Goal: Book appointment/travel/reservation

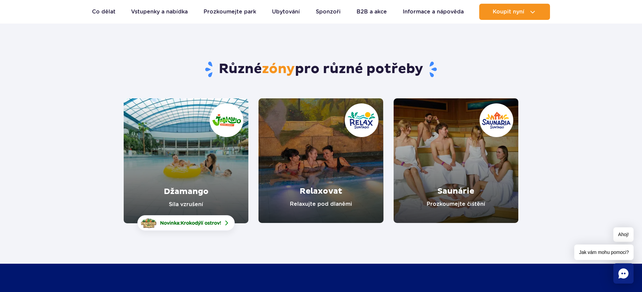
scroll to position [67, 0]
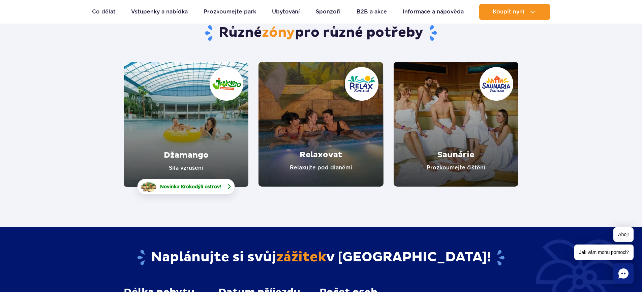
click at [197, 186] on font "Krokodýlí ostrov" at bounding box center [200, 186] width 39 height 5
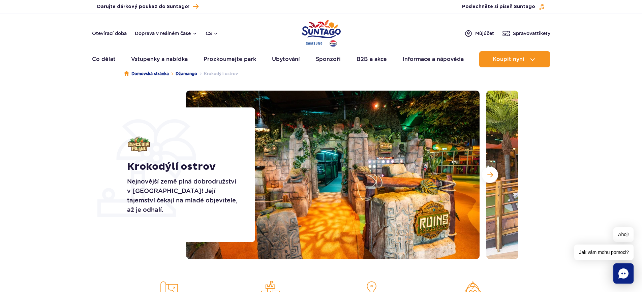
scroll to position [34, 0]
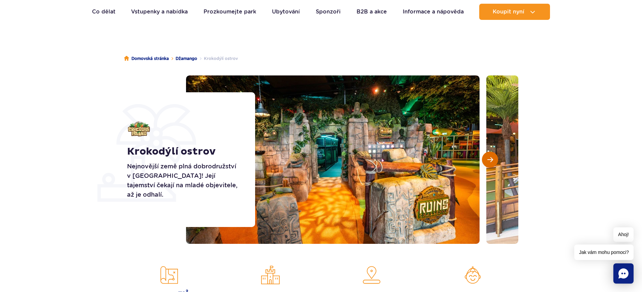
click at [495, 160] on button "Další snímek" at bounding box center [490, 160] width 16 height 16
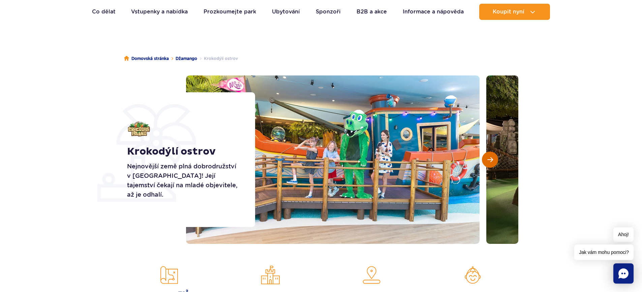
click at [495, 160] on button "Další snímek" at bounding box center [490, 160] width 16 height 16
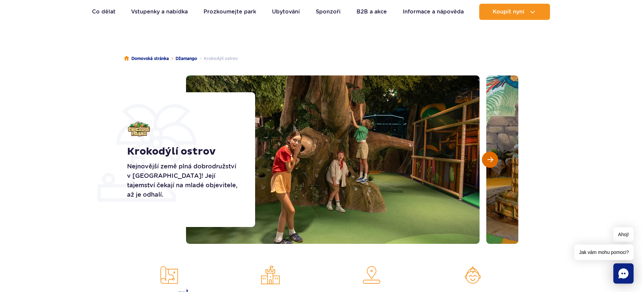
click at [495, 160] on button "Další snímek" at bounding box center [490, 160] width 16 height 16
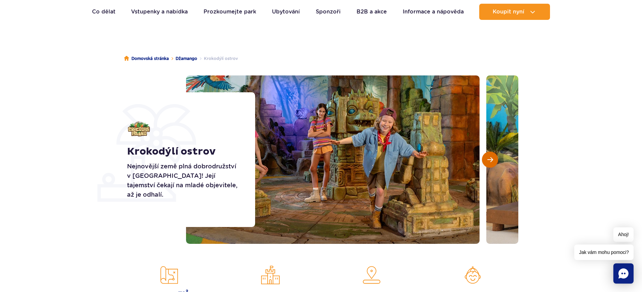
click at [495, 160] on button "Další snímek" at bounding box center [490, 160] width 16 height 16
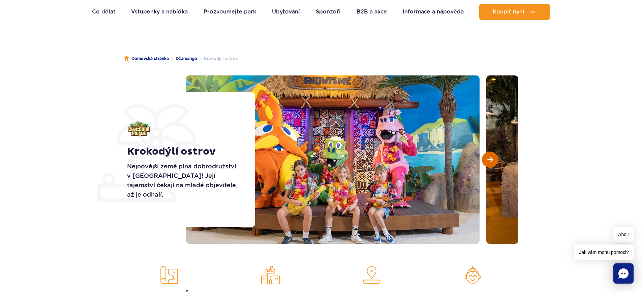
click at [495, 160] on button "Další snímek" at bounding box center [490, 160] width 16 height 16
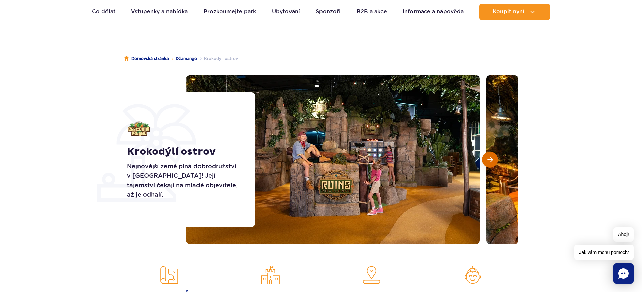
click at [495, 160] on button "Další snímek" at bounding box center [490, 160] width 16 height 16
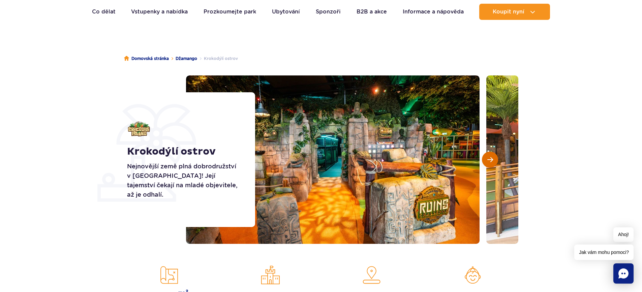
click at [495, 160] on button "Další snímek" at bounding box center [490, 160] width 16 height 16
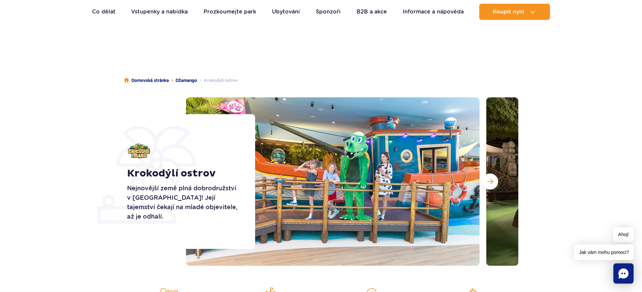
scroll to position [0, 0]
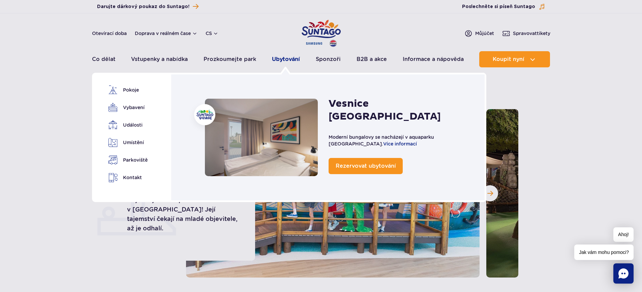
click at [278, 61] on font "Ubytování" at bounding box center [286, 59] width 28 height 6
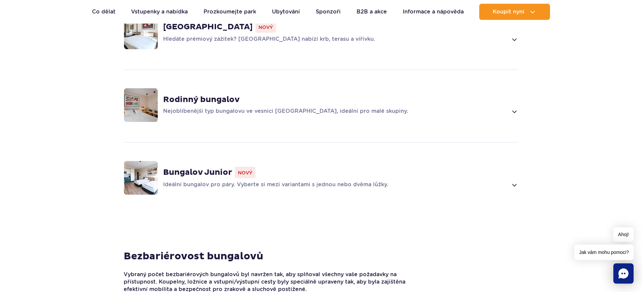
scroll to position [573, 0]
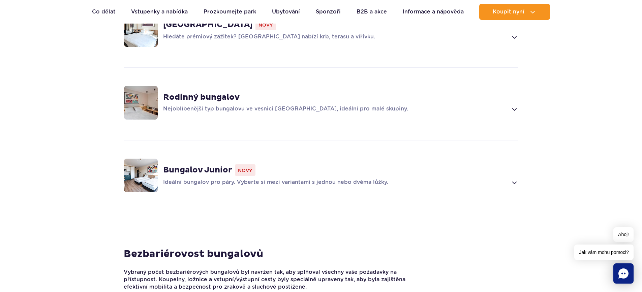
click at [517, 105] on span at bounding box center [514, 109] width 8 height 8
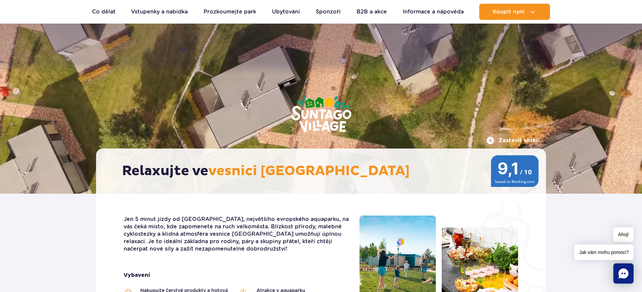
scroll to position [0, 0]
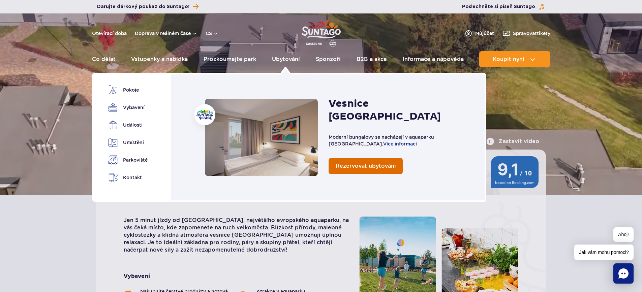
click at [371, 163] on span "Rezervovat ubytování" at bounding box center [366, 166] width 60 height 6
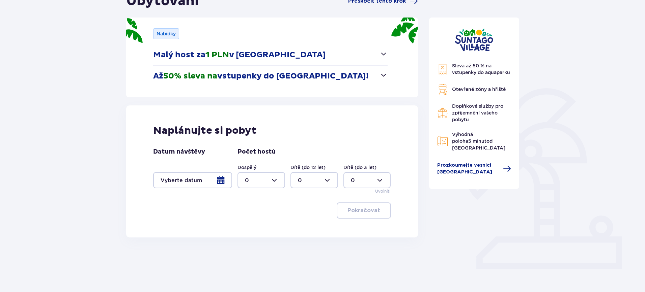
scroll to position [92, 0]
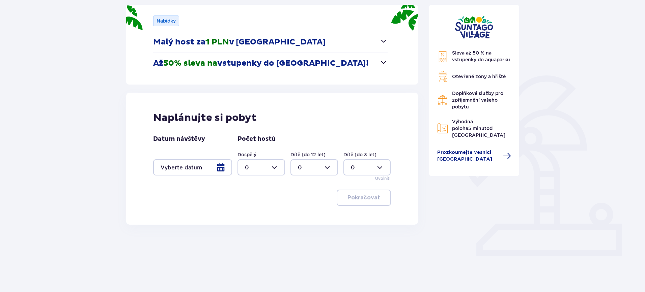
click at [222, 167] on div at bounding box center [192, 167] width 79 height 16
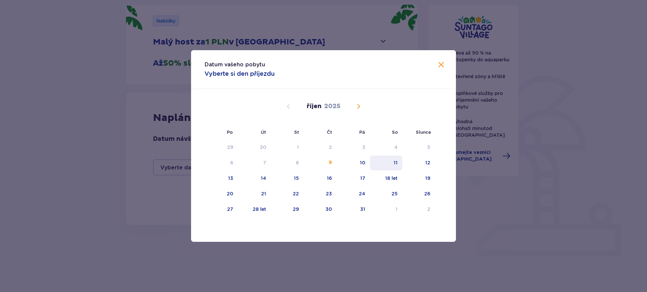
click at [392, 161] on div "11" at bounding box center [386, 163] width 33 height 15
click at [426, 163] on font "12" at bounding box center [427, 162] width 5 height 5
type input "11.10.25 - 12.10.25"
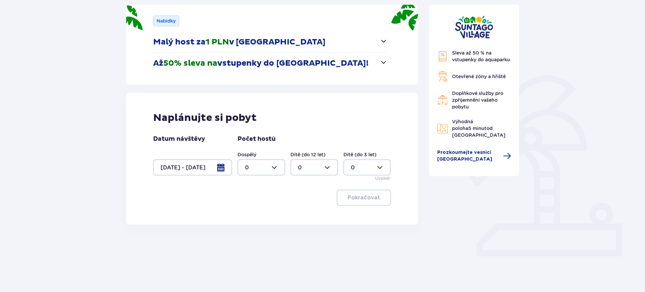
click at [273, 168] on div at bounding box center [261, 167] width 48 height 16
click at [252, 215] on div "2" at bounding box center [261, 216] width 33 height 7
type input "2"
click at [330, 164] on div at bounding box center [314, 167] width 48 height 16
click at [300, 242] on font "4" at bounding box center [300, 244] width 4 height 6
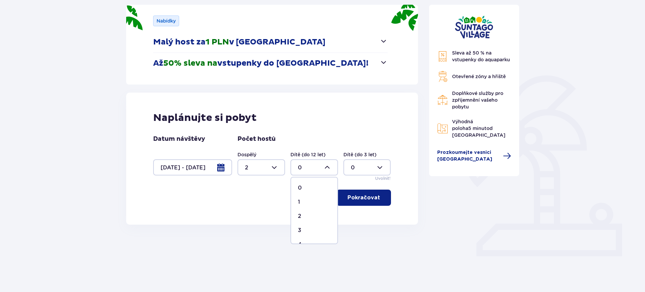
type input "4"
click at [380, 169] on div at bounding box center [367, 167] width 48 height 16
click at [357, 228] on div "10" at bounding box center [367, 228] width 33 height 7
type input "10"
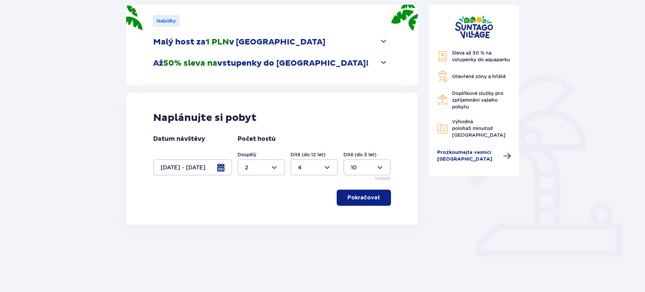
click at [357, 198] on font "Pokračovat" at bounding box center [363, 197] width 33 height 5
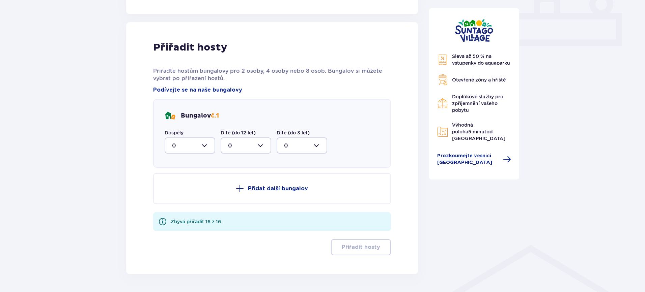
scroll to position [325, 0]
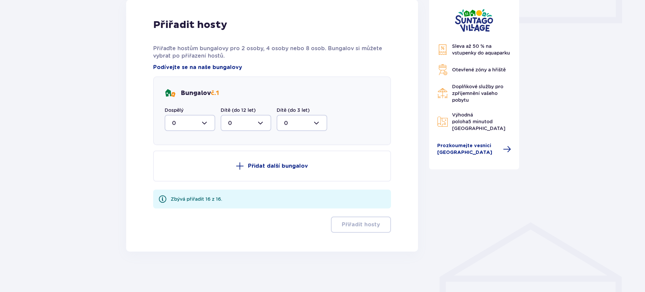
click at [207, 122] on div at bounding box center [190, 123] width 51 height 16
click at [189, 171] on div "2" at bounding box center [190, 171] width 36 height 7
type input "2"
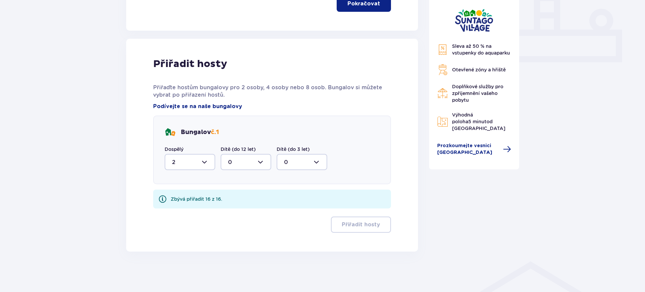
scroll to position [286, 0]
click at [260, 161] on div at bounding box center [245, 162] width 51 height 16
drag, startPoint x: 271, startPoint y: 188, endPoint x: 269, endPoint y: 203, distance: 15.4
click at [269, 203] on div "Přiřadit hosty Přiřaďte hostům bungalovy pro 2 osoby, 4 osoby nebo 8 osob. Bung…" at bounding box center [272, 145] width 238 height 175
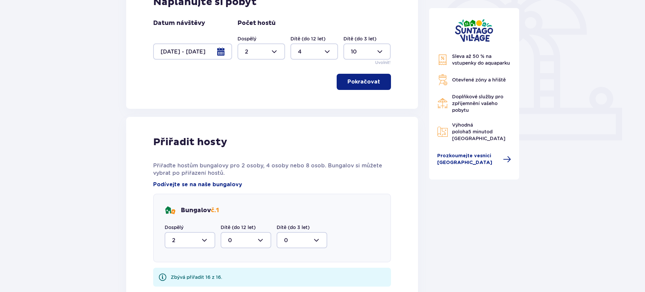
scroll to position [117, 0]
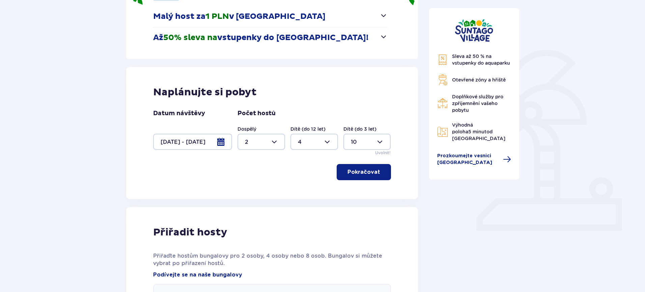
click at [324, 140] on div at bounding box center [314, 142] width 48 height 16
click at [299, 177] on font "1" at bounding box center [299, 176] width 2 height 6
type input "1"
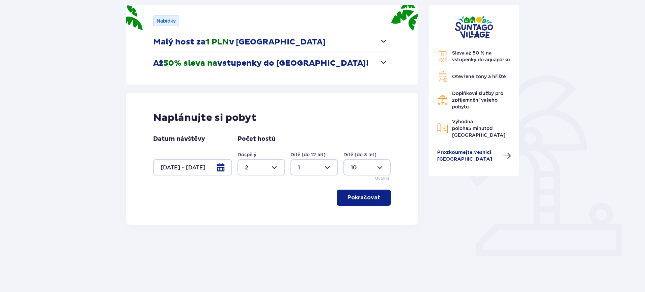
click at [381, 168] on div at bounding box center [367, 167] width 48 height 16
click at [356, 200] on div "1" at bounding box center [367, 202] width 33 height 7
click at [381, 168] on div at bounding box center [367, 167] width 48 height 16
click at [364, 185] on div "0" at bounding box center [367, 187] width 33 height 7
type input "0"
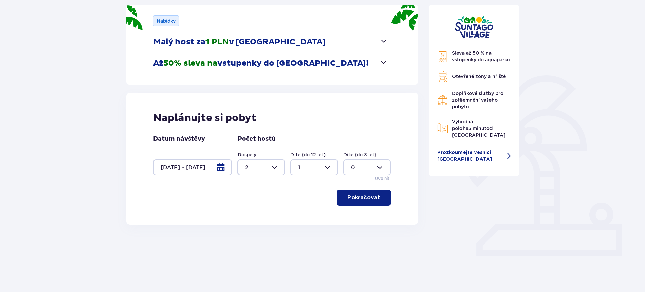
click at [326, 168] on div at bounding box center [314, 167] width 48 height 16
click at [301, 215] on font "2" at bounding box center [299, 216] width 3 height 6
type input "2"
click at [363, 202] on button "Pokračovat" at bounding box center [363, 198] width 54 height 16
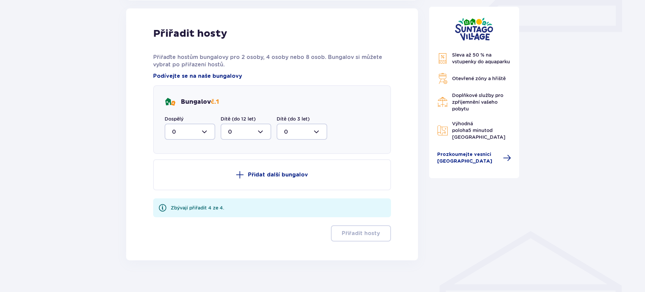
scroll to position [317, 0]
click at [205, 133] on div at bounding box center [190, 131] width 51 height 16
click at [176, 183] on div "2" at bounding box center [190, 180] width 36 height 7
type input "2"
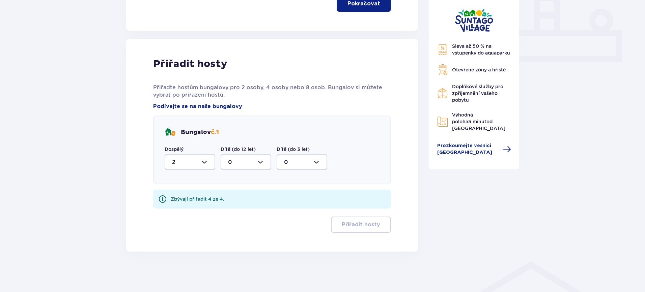
click at [259, 162] on div at bounding box center [245, 162] width 51 height 16
click at [235, 212] on div "2" at bounding box center [246, 210] width 36 height 7
type input "2"
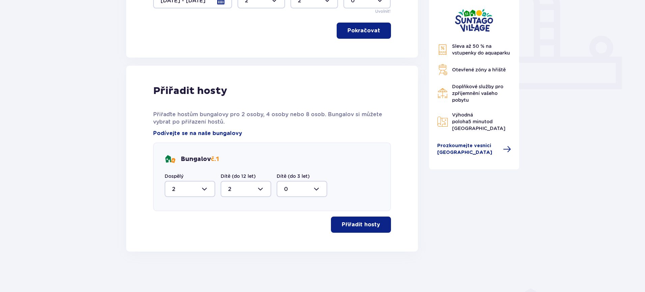
scroll to position [259, 0]
click at [351, 224] on font "Přiřadit hosty" at bounding box center [361, 224] width 38 height 5
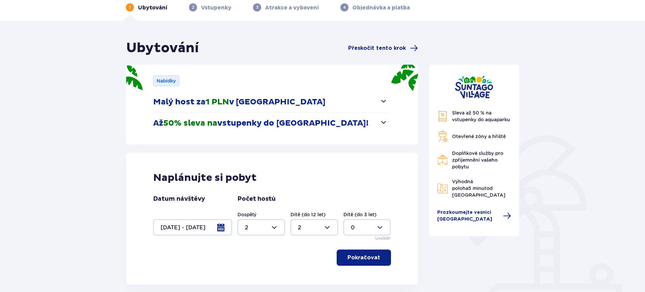
scroll to position [0, 0]
